Goal: Task Accomplishment & Management: Complete application form

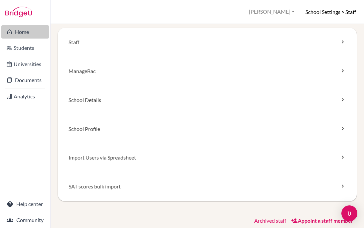
click at [28, 37] on link "Home" at bounding box center [25, 31] width 48 height 13
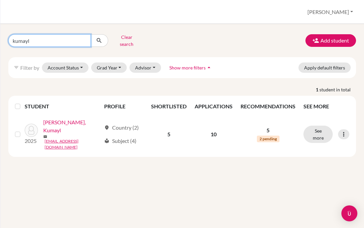
click at [83, 40] on input "kumayl" at bounding box center [49, 40] width 82 height 13
type input "k"
type input "zoe"
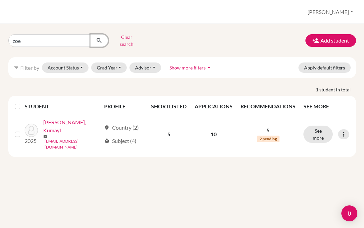
click at [101, 37] on icon "submit" at bounding box center [99, 40] width 7 height 7
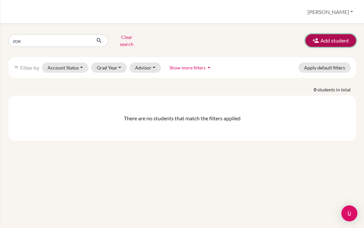
click at [342, 36] on button "Add student" at bounding box center [330, 40] width 51 height 13
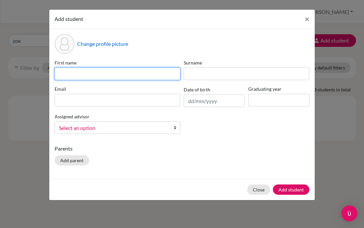
click at [122, 72] on input at bounding box center [118, 73] width 126 height 13
type input "Zoe"
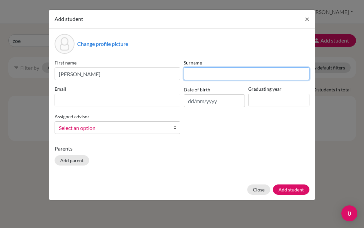
click at [234, 73] on input at bounding box center [246, 73] width 126 height 13
click at [197, 74] on input "Mathieux" at bounding box center [246, 73] width 126 height 13
type input "Mahieux"
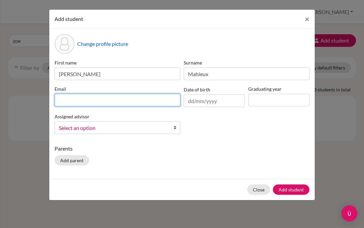
click at [129, 100] on input at bounding box center [118, 100] width 126 height 13
type input "RWA220338@rwastudents.com"
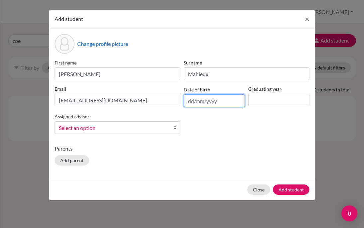
click at [191, 99] on input "text" at bounding box center [213, 100] width 61 height 13
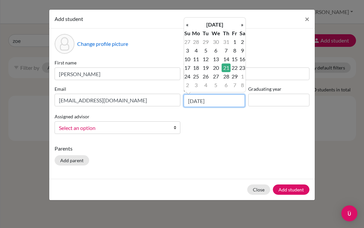
type input "21/02/2008"
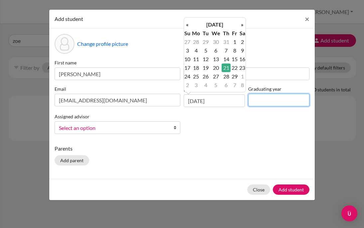
click at [269, 101] on input at bounding box center [278, 100] width 61 height 13
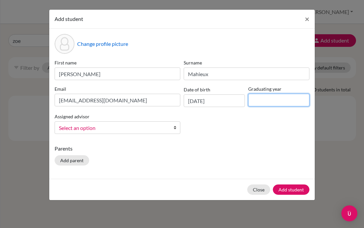
type input "2026"
click at [88, 128] on span "Select an option" at bounding box center [113, 128] width 108 height 9
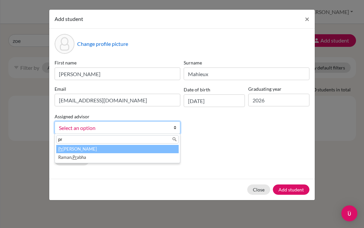
type input "pr"
click at [70, 148] on li "Pr asanna, Annie" at bounding box center [117, 149] width 122 height 8
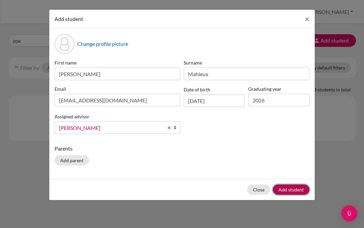
click at [289, 189] on button "Add student" at bounding box center [291, 189] width 37 height 10
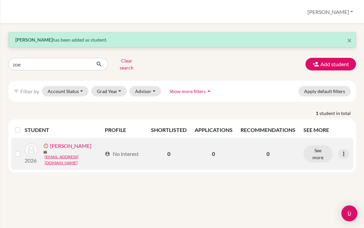
click at [23, 150] on label at bounding box center [23, 150] width 0 height 0
click at [0, 0] on input "checkbox" at bounding box center [0, 0] width 0 height 0
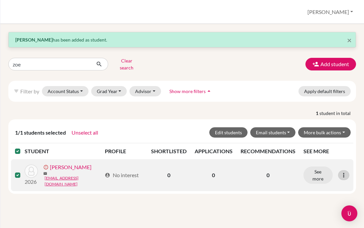
click at [342, 172] on icon at bounding box center [343, 175] width 7 height 7
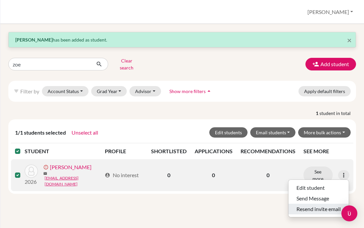
click at [320, 205] on button "Resend invite email" at bounding box center [318, 209] width 60 height 11
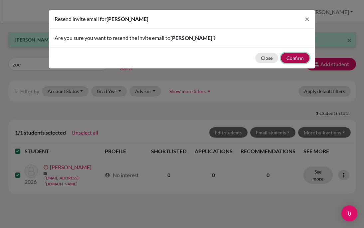
click at [298, 56] on button "Confirm" at bounding box center [294, 58] width 29 height 10
